Goal: Obtain resource: Obtain resource

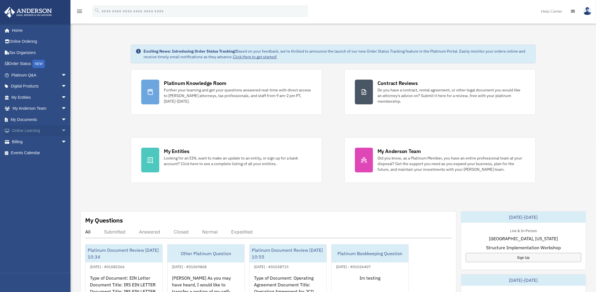
click at [61, 130] on span "arrow_drop_down" at bounding box center [66, 131] width 11 height 12
click at [32, 164] on link "Resources" at bounding box center [41, 164] width 67 height 11
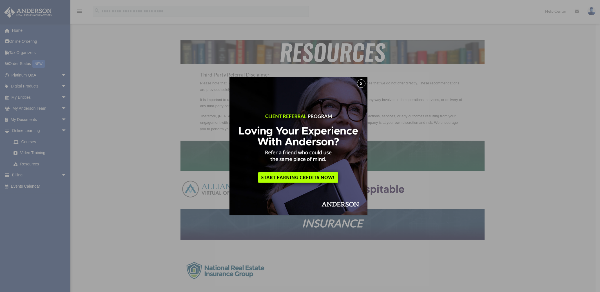
click at [363, 85] on button "x" at bounding box center [361, 83] width 8 height 8
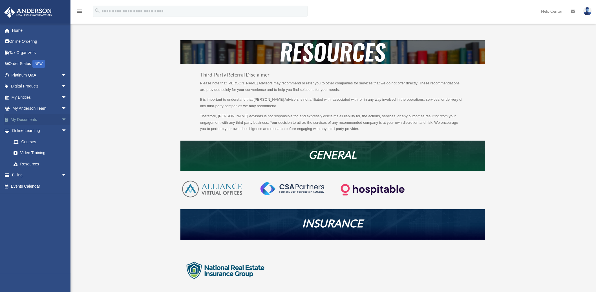
click at [61, 118] on span "arrow_drop_down" at bounding box center [66, 120] width 11 height 12
click at [32, 152] on link "Forms Library" at bounding box center [41, 153] width 67 height 11
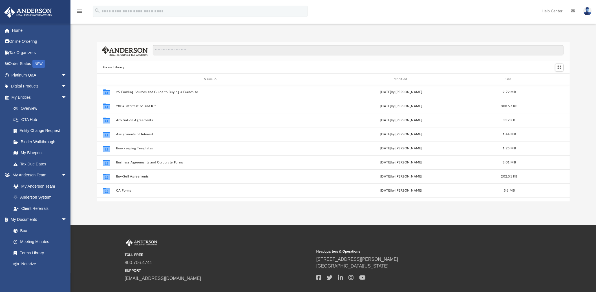
scroll to position [123, 468]
click at [165, 48] on input "Search files and folders" at bounding box center [358, 50] width 410 height 11
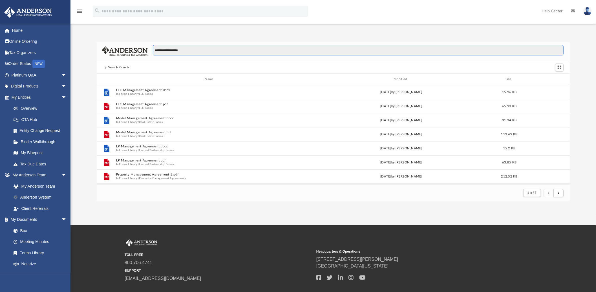
scroll to position [106, 468]
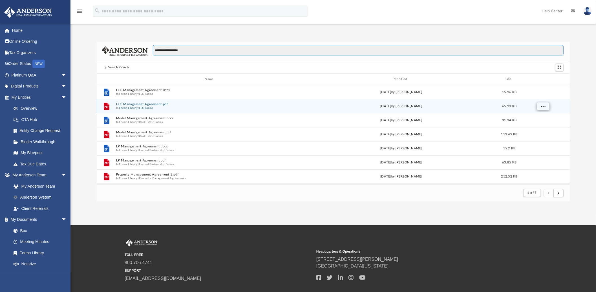
type input "**********"
click at [544, 108] on span "More options" at bounding box center [543, 106] width 5 height 3
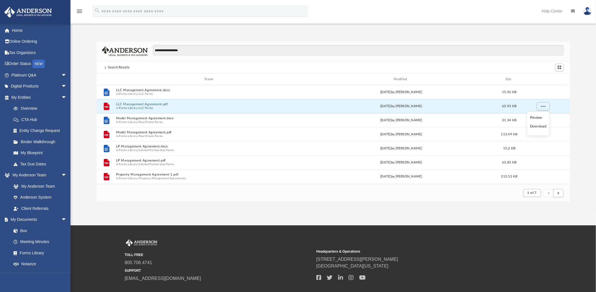
click at [578, 126] on div "**********" at bounding box center [332, 122] width 525 height 160
click at [365, 216] on div "App bob.apples@andersonadvisors.com Sign Out bob.apples@andersonadvisors.com Ho…" at bounding box center [298, 113] width 596 height 226
click at [560, 65] on span "Switch to Grid View" at bounding box center [559, 67] width 5 height 5
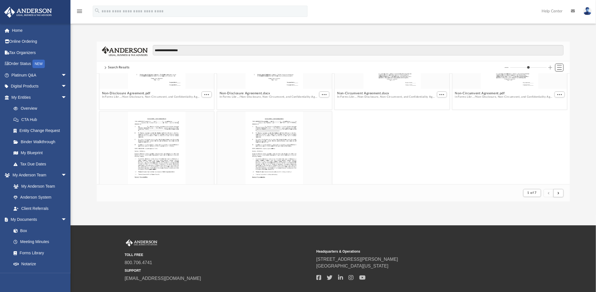
scroll to position [1151, 0]
